Goal: Information Seeking & Learning: Find specific fact

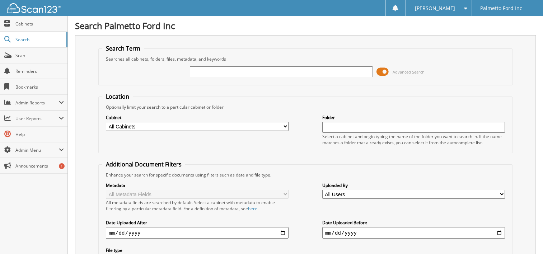
click at [196, 70] on input "text" at bounding box center [281, 71] width 183 height 11
type input "95665"
click at [385, 71] on span at bounding box center [382, 71] width 12 height 11
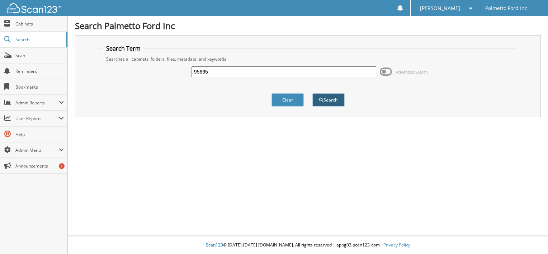
click at [329, 98] on button "Search" at bounding box center [328, 99] width 32 height 13
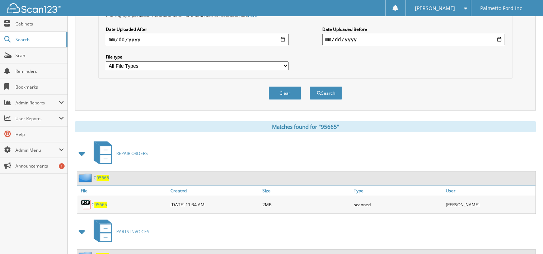
scroll to position [181, 0]
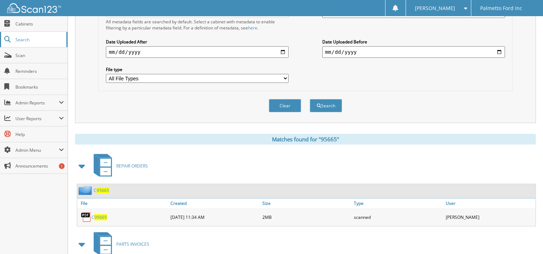
click at [19, 39] on span "Search" at bounding box center [38, 40] width 47 height 6
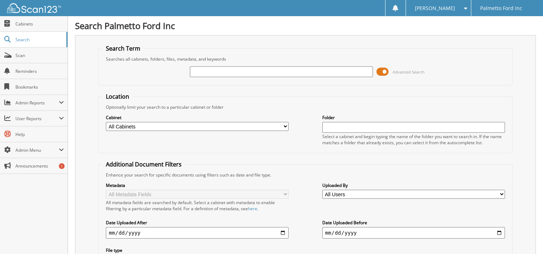
click at [221, 67] on input "text" at bounding box center [281, 71] width 183 height 11
type input "halter"
click at [386, 69] on span at bounding box center [382, 71] width 12 height 11
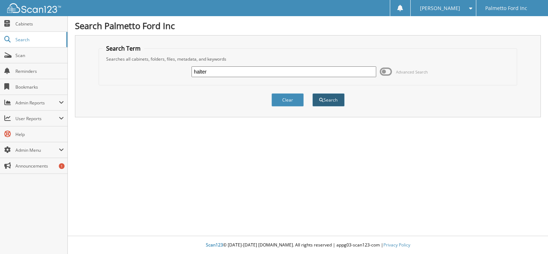
click at [334, 99] on button "Search" at bounding box center [328, 99] width 32 height 13
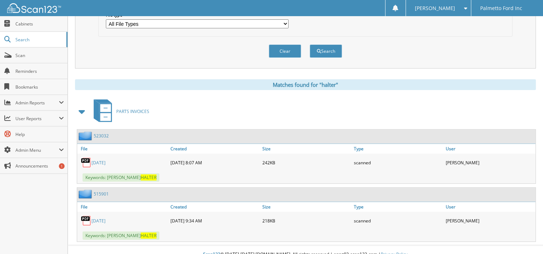
scroll to position [236, 0]
